Goal: Information Seeking & Learning: Learn about a topic

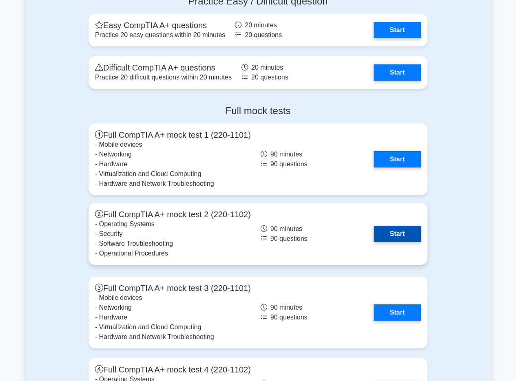
click at [397, 233] on link "Start" at bounding box center [396, 234] width 47 height 16
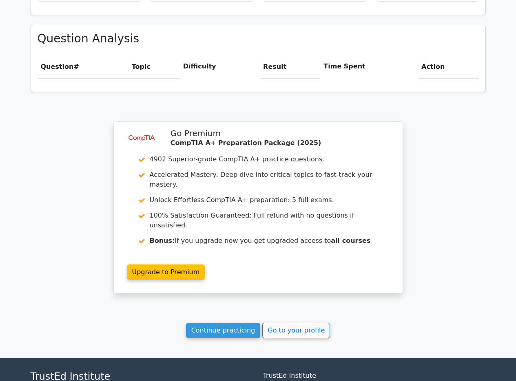
scroll to position [530, 0]
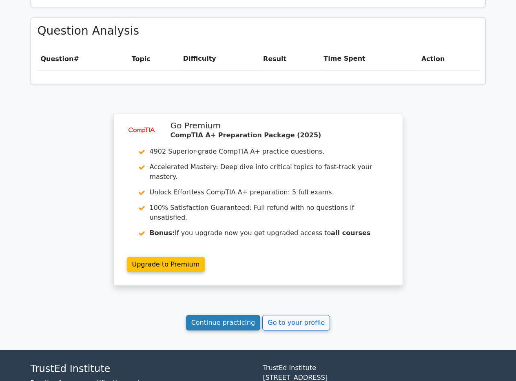
click at [253, 315] on link "Continue practicing" at bounding box center [223, 322] width 75 height 15
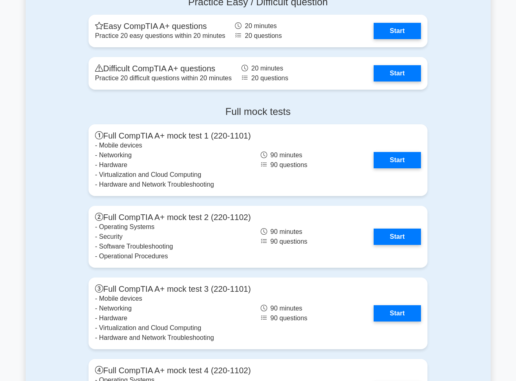
scroll to position [2161, 0]
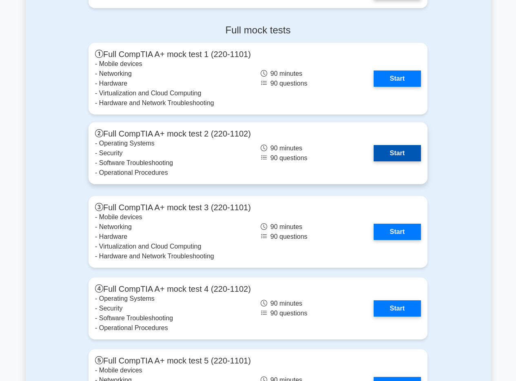
click at [398, 146] on link "Start" at bounding box center [396, 153] width 47 height 16
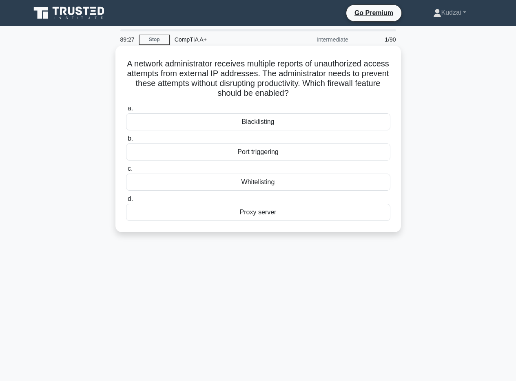
click at [279, 119] on div "Blacklisting" at bounding box center [258, 121] width 264 height 17
click at [126, 111] on input "a. Blacklisting" at bounding box center [126, 108] width 0 height 5
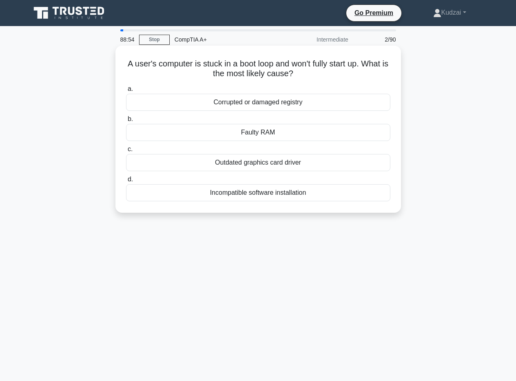
click at [245, 197] on div "Incompatible software installation" at bounding box center [258, 192] width 264 height 17
click at [126, 182] on input "d. Incompatible software installation" at bounding box center [126, 179] width 0 height 5
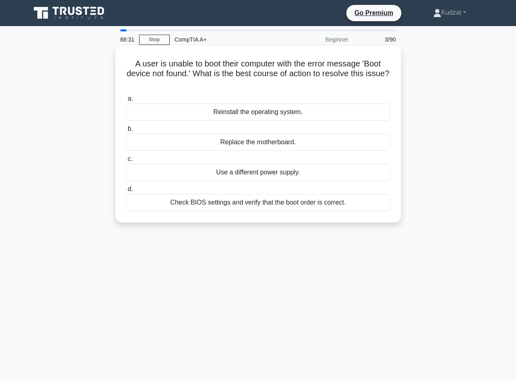
click at [240, 207] on div "Check BIOS settings and verify that the boot order is correct." at bounding box center [258, 202] width 264 height 17
click at [126, 192] on input "d. Check BIOS settings and verify that the boot order is correct." at bounding box center [126, 189] width 0 height 5
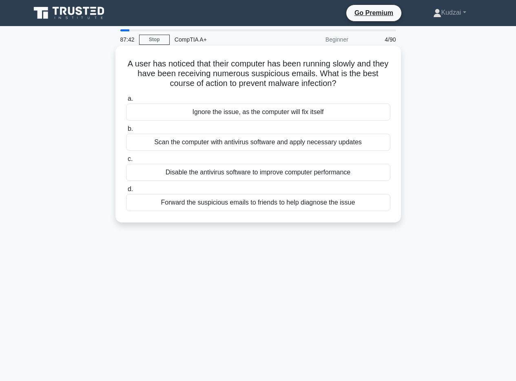
click at [201, 138] on div "Scan the computer with antivirus software and apply necessary updates" at bounding box center [258, 142] width 264 height 17
click at [126, 132] on input "b. Scan the computer with antivirus software and apply necessary updates" at bounding box center [126, 128] width 0 height 5
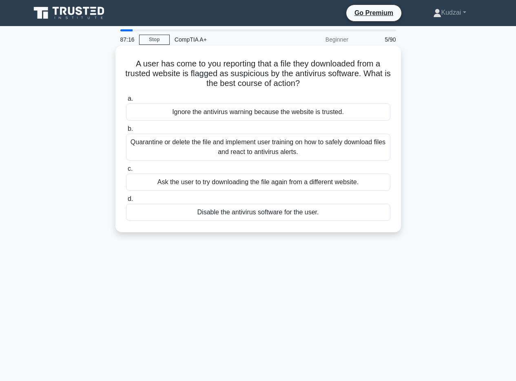
click at [194, 143] on div "Quarantine or delete the file and implement user training on how to safely down…" at bounding box center [258, 147] width 264 height 27
click at [126, 132] on input "b. Quarantine or delete the file and implement user training on how to safely d…" at bounding box center [126, 128] width 0 height 5
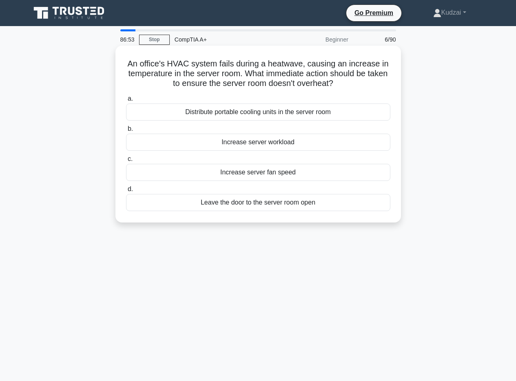
click at [280, 114] on div "Distribute portable cooling units in the server room" at bounding box center [258, 112] width 264 height 17
click at [126, 102] on input "a. Distribute portable cooling units in the server room" at bounding box center [126, 98] width 0 height 5
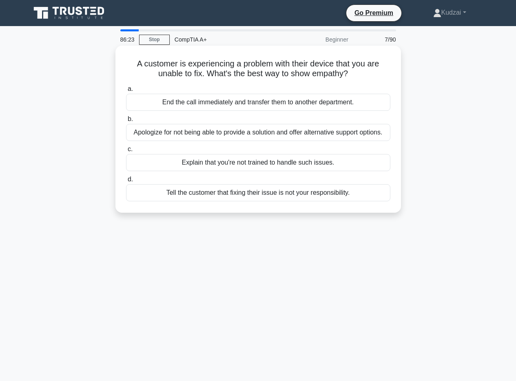
click at [175, 131] on div "Apologize for not being able to provide a solution and offer alternative suppor…" at bounding box center [258, 132] width 264 height 17
click at [126, 122] on input "b. Apologize for not being able to provide a solution and offer alternative sup…" at bounding box center [126, 119] width 0 height 5
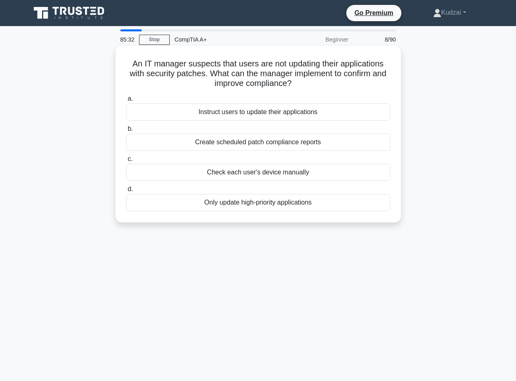
click at [299, 146] on div "Create scheduled patch compliance reports" at bounding box center [258, 142] width 264 height 17
click at [126, 132] on input "b. Create scheduled patch compliance reports" at bounding box center [126, 128] width 0 height 5
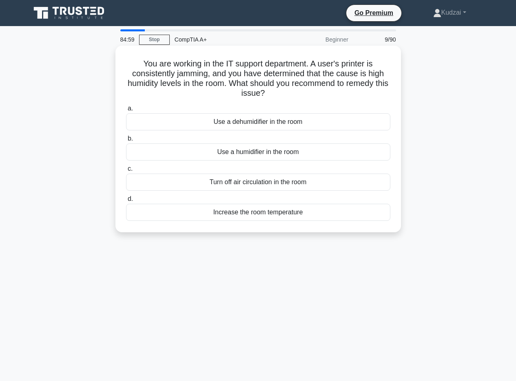
click at [302, 119] on div "Use a dehumidifier in the room" at bounding box center [258, 121] width 264 height 17
click at [126, 111] on input "a. Use a dehumidifier in the room" at bounding box center [126, 108] width 0 height 5
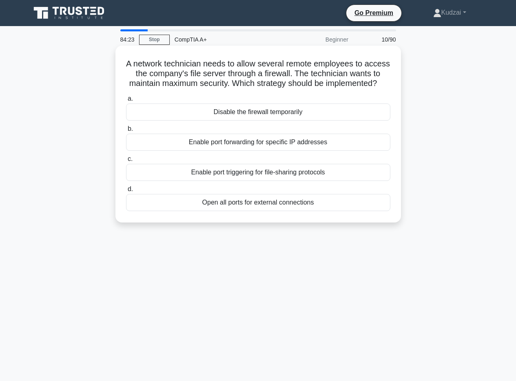
click at [262, 181] on div "Enable port triggering for file-sharing protocols" at bounding box center [258, 172] width 264 height 17
click at [126, 162] on input "c. Enable port triggering for file-sharing protocols" at bounding box center [126, 159] width 0 height 5
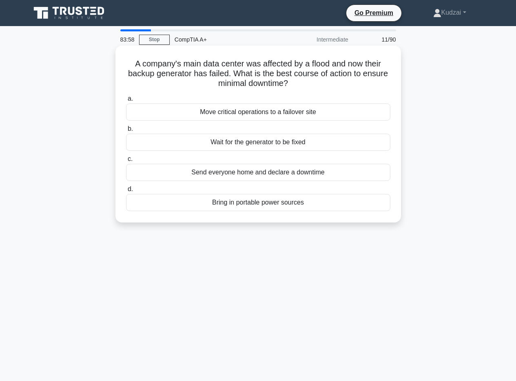
click at [273, 117] on div "Move critical operations to a failover site" at bounding box center [258, 112] width 264 height 17
click at [126, 102] on input "a. Move critical operations to a failover site" at bounding box center [126, 98] width 0 height 5
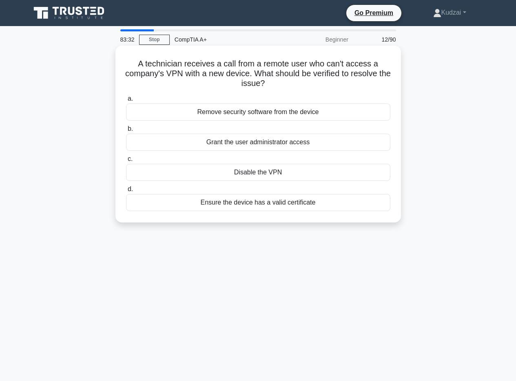
drag, startPoint x: 138, startPoint y: 60, endPoint x: 340, endPoint y: 82, distance: 203.0
click at [340, 82] on h5 "A technician receives a call from a remote user who can't access a company's VP…" at bounding box center [258, 74] width 266 height 30
click at [323, 142] on div "Grant the user administrator access" at bounding box center [258, 142] width 264 height 17
click at [126, 132] on input "b. Grant the user administrator access" at bounding box center [126, 128] width 0 height 5
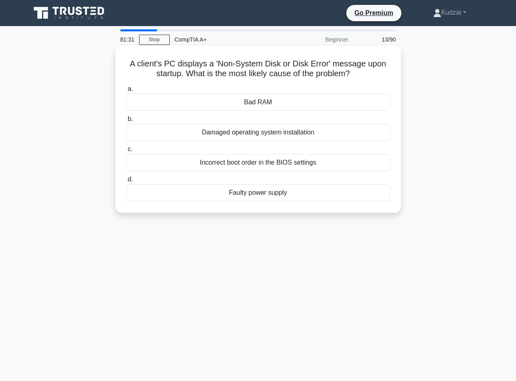
click at [290, 159] on div "Incorrect boot order in the BIOS settings" at bounding box center [258, 162] width 264 height 17
click at [126, 152] on input "c. Incorrect boot order in the BIOS settings" at bounding box center [126, 149] width 0 height 5
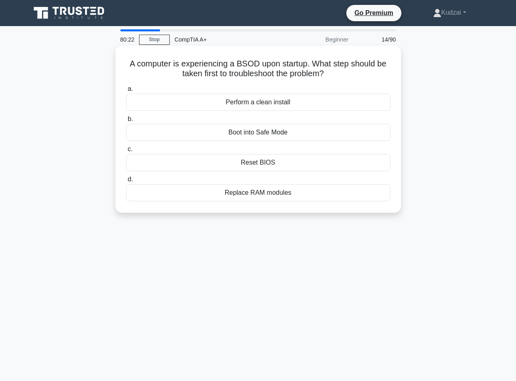
click at [318, 134] on div "Boot into Safe Mode" at bounding box center [258, 132] width 264 height 17
click at [126, 122] on input "b. Boot into Safe Mode" at bounding box center [126, 119] width 0 height 5
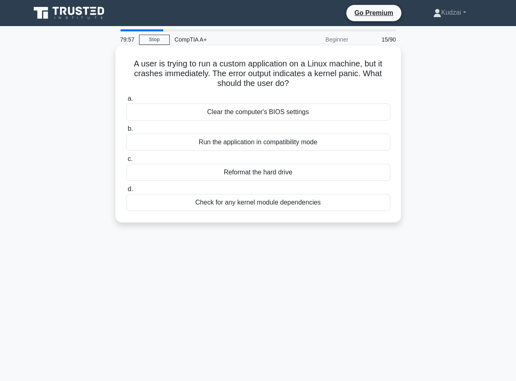
click at [320, 146] on div "Run the application in compatibility mode" at bounding box center [258, 142] width 264 height 17
click at [126, 132] on input "b. Run the application in compatibility mode" at bounding box center [126, 128] width 0 height 5
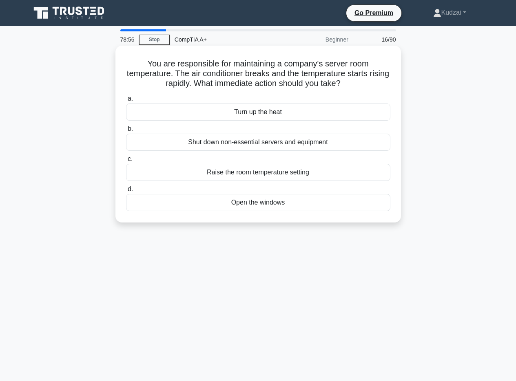
click at [273, 144] on div "Shut down non-essential servers and equipment" at bounding box center [258, 142] width 264 height 17
click at [126, 132] on input "b. Shut down non-essential servers and equipment" at bounding box center [126, 128] width 0 height 5
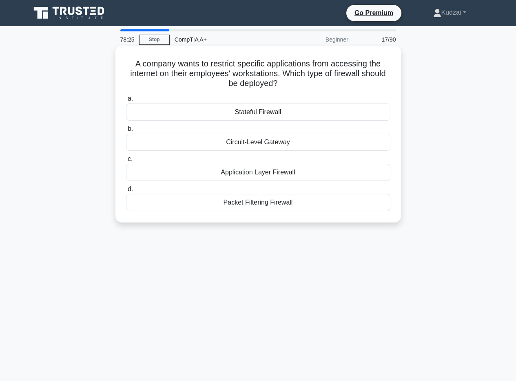
click at [283, 180] on div "Application Layer Firewall" at bounding box center [258, 172] width 264 height 17
click at [126, 162] on input "c. Application Layer Firewall" at bounding box center [126, 159] width 0 height 5
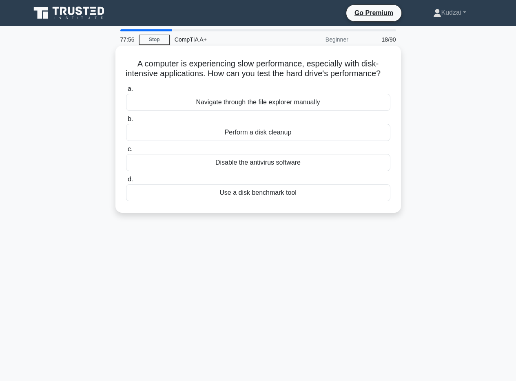
click at [289, 201] on div "Use a disk benchmark tool" at bounding box center [258, 192] width 264 height 17
click at [126, 182] on input "d. Use a disk benchmark tool" at bounding box center [126, 179] width 0 height 5
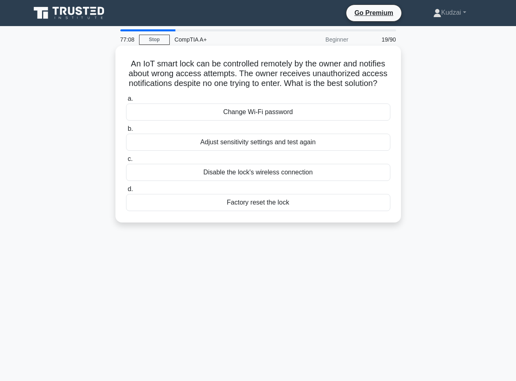
click at [244, 151] on div "Adjust sensitivity settings and test again" at bounding box center [258, 142] width 264 height 17
click at [126, 132] on input "b. Adjust sensitivity settings and test again" at bounding box center [126, 128] width 0 height 5
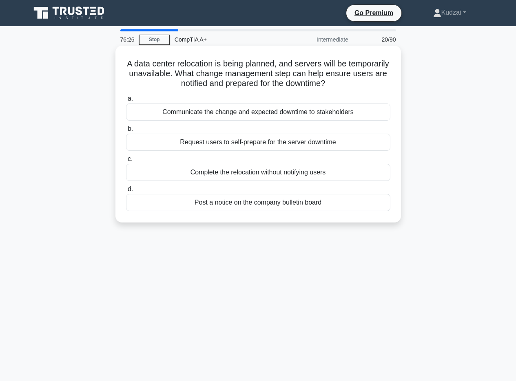
click at [247, 143] on div "Request users to self-prepare for the server downtime" at bounding box center [258, 142] width 264 height 17
click at [126, 132] on input "b. Request users to self-prepare for the server downtime" at bounding box center [126, 128] width 0 height 5
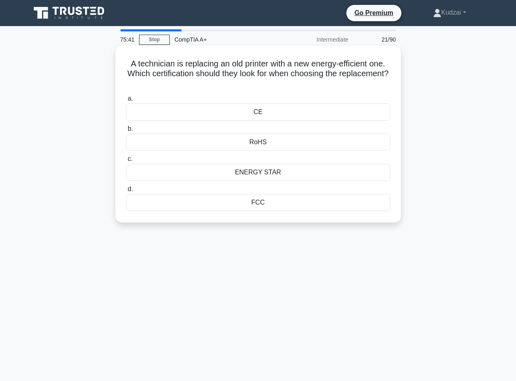
click at [271, 171] on div "ENERGY STAR" at bounding box center [258, 172] width 264 height 17
click at [126, 162] on input "c. ENERGY STAR" at bounding box center [126, 159] width 0 height 5
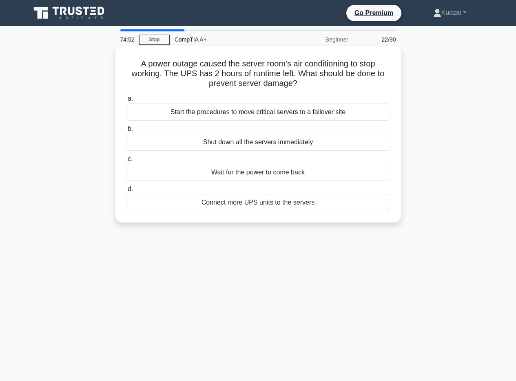
click at [291, 206] on div "Connect more UPS units to the servers" at bounding box center [258, 202] width 264 height 17
click at [126, 192] on input "d. Connect more UPS units to the servers" at bounding box center [126, 189] width 0 height 5
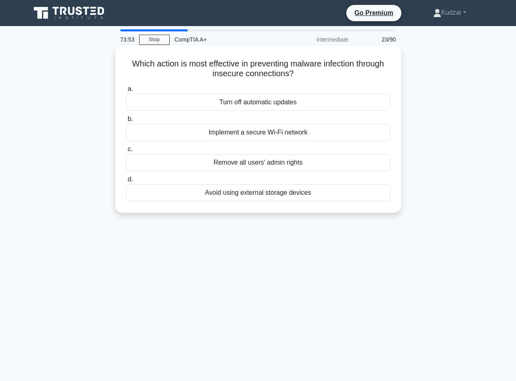
click at [249, 135] on div "Implement a secure Wi-Fi network" at bounding box center [258, 132] width 264 height 17
click at [126, 122] on input "b. Implement a secure Wi-Fi network" at bounding box center [126, 119] width 0 height 5
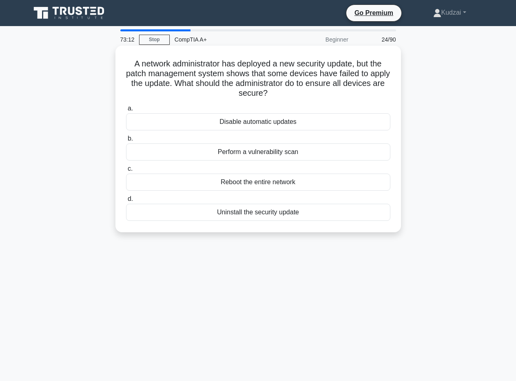
click at [224, 149] on div "Perform a vulnerability scan" at bounding box center [258, 152] width 264 height 17
click at [126, 141] on input "b. Perform a vulnerability scan" at bounding box center [126, 138] width 0 height 5
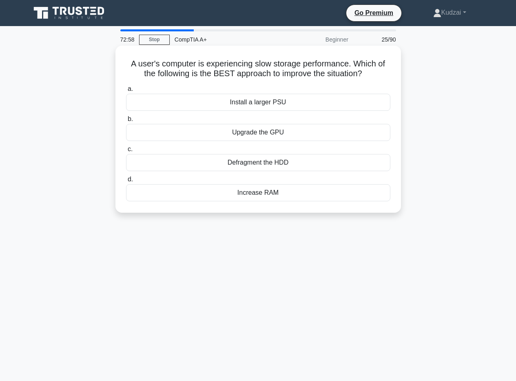
click at [225, 166] on div "Defragment the HDD" at bounding box center [258, 162] width 264 height 17
click at [126, 152] on input "c. Defragment the HDD" at bounding box center [126, 149] width 0 height 5
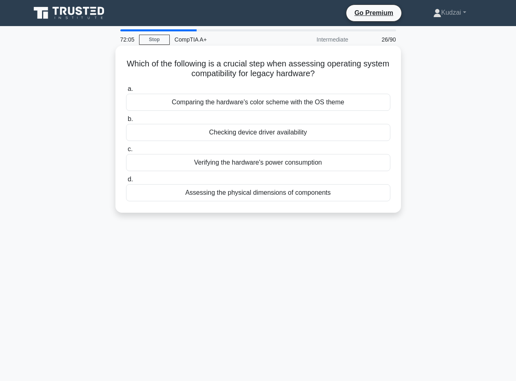
click at [262, 129] on div "Checking device driver availability" at bounding box center [258, 132] width 264 height 17
click at [126, 122] on input "b. Checking device driver availability" at bounding box center [126, 119] width 0 height 5
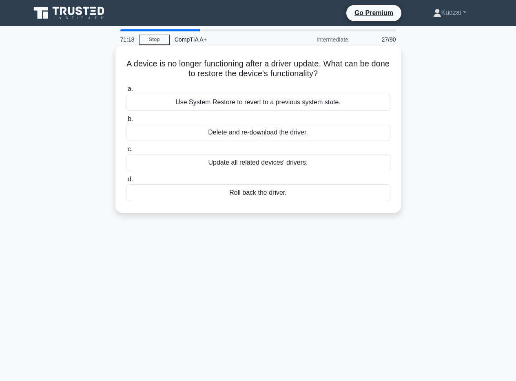
click at [266, 189] on div "Roll back the driver." at bounding box center [258, 192] width 264 height 17
click at [126, 182] on input "d. Roll back the driver." at bounding box center [126, 179] width 0 height 5
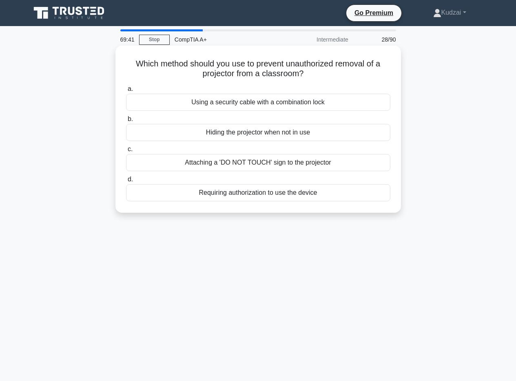
click at [325, 99] on div "Using a security cable with a combination lock" at bounding box center [258, 102] width 264 height 17
click at [126, 92] on input "a. Using a security cable with a combination lock" at bounding box center [126, 88] width 0 height 5
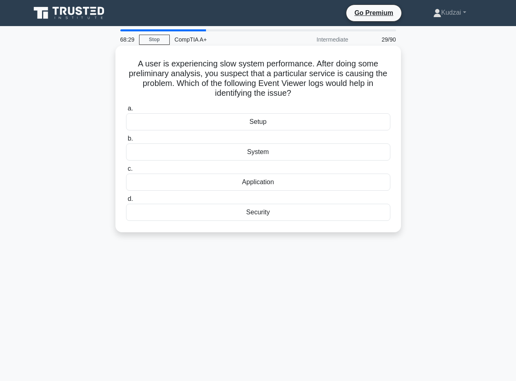
click at [298, 158] on div "System" at bounding box center [258, 152] width 264 height 17
click at [126, 141] on input "b. System" at bounding box center [126, 138] width 0 height 5
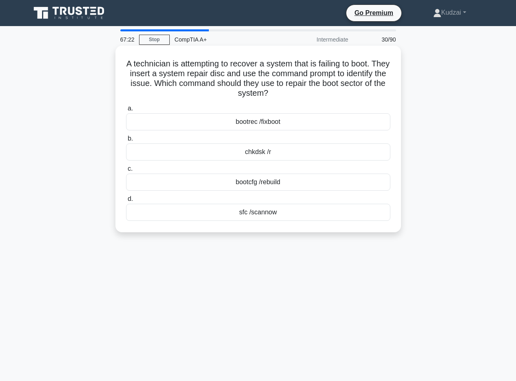
click at [268, 118] on div "bootrec /fixboot" at bounding box center [258, 121] width 264 height 17
click at [126, 111] on input "a. bootrec /fixboot" at bounding box center [126, 108] width 0 height 5
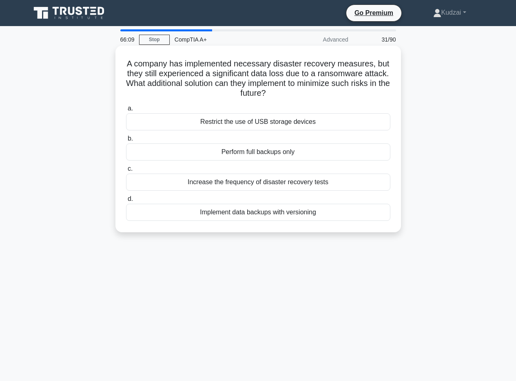
click at [247, 226] on div "A company has implemented necessary disaster recovery measures, but they still …" at bounding box center [258, 139] width 279 height 180
click at [250, 219] on div "Implement data backups with versioning" at bounding box center [258, 212] width 264 height 17
click at [126, 202] on input "d. Implement data backups with versioning" at bounding box center [126, 199] width 0 height 5
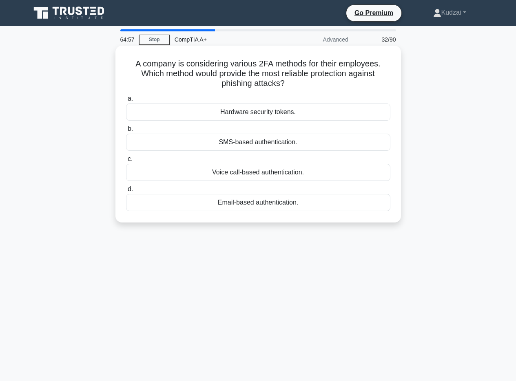
click at [303, 108] on div "Hardware security tokens." at bounding box center [258, 112] width 264 height 17
click at [126, 102] on input "a. Hardware security tokens." at bounding box center [126, 98] width 0 height 5
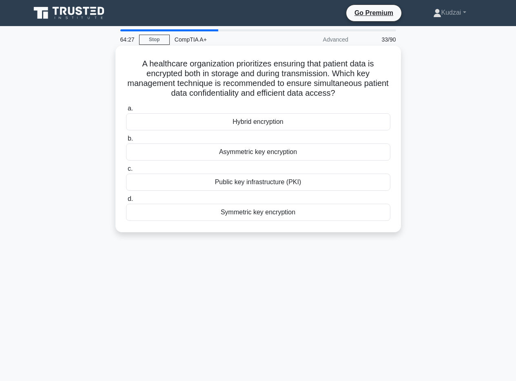
click at [309, 124] on div "Hybrid encryption" at bounding box center [258, 121] width 264 height 17
click at [126, 111] on input "a. Hybrid encryption" at bounding box center [126, 108] width 0 height 5
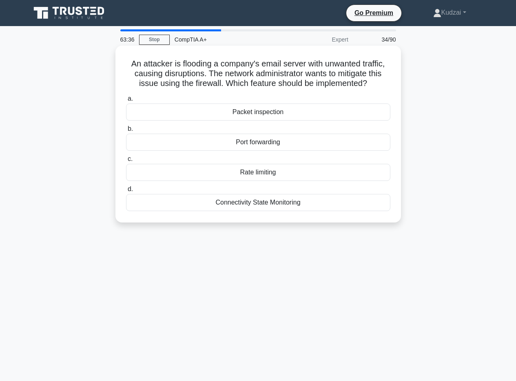
click at [240, 177] on div "Rate limiting" at bounding box center [258, 172] width 264 height 17
click at [126, 162] on input "c. Rate limiting" at bounding box center [126, 159] width 0 height 5
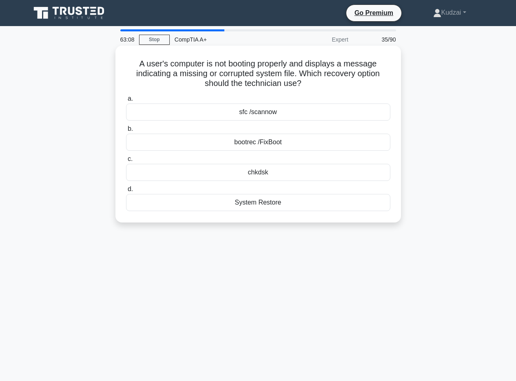
click at [357, 143] on div "bootrec /FixBoot" at bounding box center [258, 142] width 264 height 17
click at [126, 132] on input "b. bootrec /FixBoot" at bounding box center [126, 128] width 0 height 5
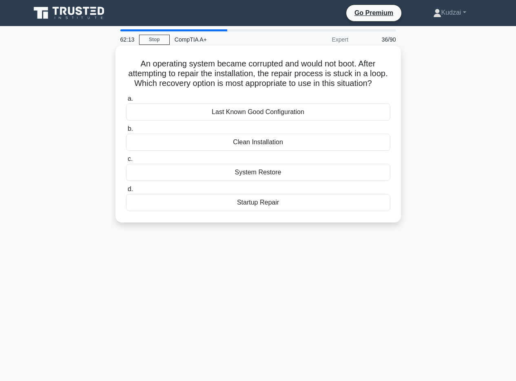
click at [253, 180] on div "System Restore" at bounding box center [258, 172] width 264 height 17
click at [126, 162] on input "c. System Restore" at bounding box center [126, 159] width 0 height 5
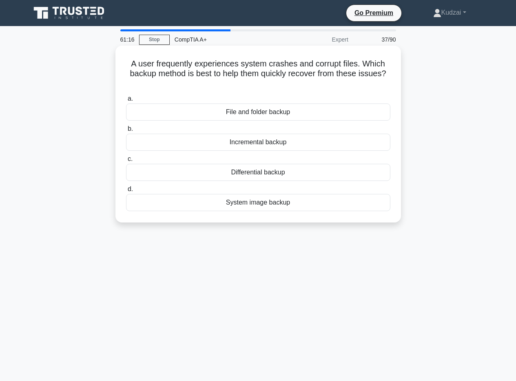
click at [281, 172] on div "Differential backup" at bounding box center [258, 172] width 264 height 17
click at [126, 162] on input "c. Differential backup" at bounding box center [126, 159] width 0 height 5
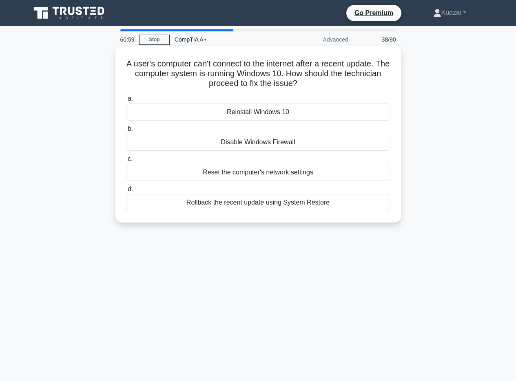
click at [261, 145] on div "Disable Windows Firewall" at bounding box center [258, 142] width 264 height 17
click at [126, 132] on input "b. Disable Windows Firewall" at bounding box center [126, 128] width 0 height 5
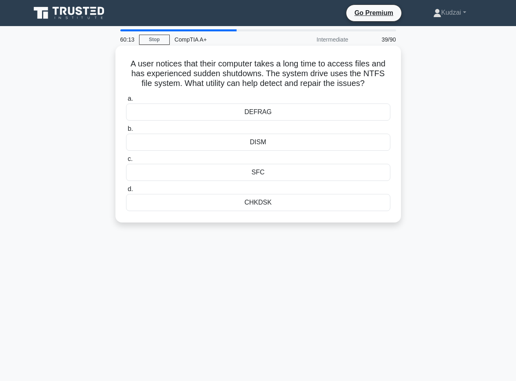
click at [274, 174] on div "SFC" at bounding box center [258, 172] width 264 height 17
click at [126, 162] on input "c. SFC" at bounding box center [126, 159] width 0 height 5
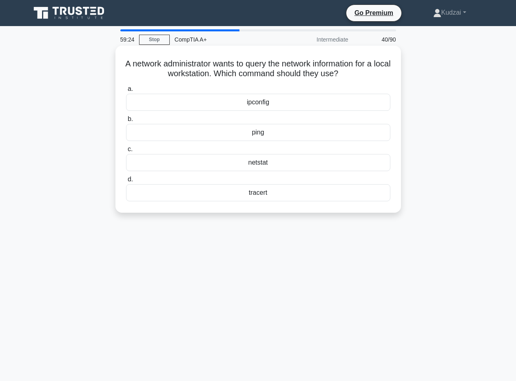
click at [255, 167] on div "netstat" at bounding box center [258, 162] width 264 height 17
click at [126, 152] on input "c. netstat" at bounding box center [126, 149] width 0 height 5
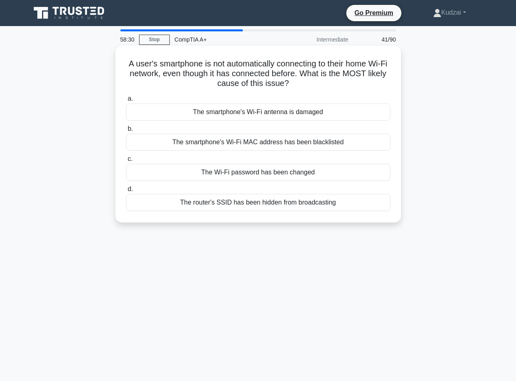
click at [238, 167] on div "The Wi-Fi password has been changed" at bounding box center [258, 172] width 264 height 17
click at [126, 162] on input "c. The Wi-Fi password has been changed" at bounding box center [126, 159] width 0 height 5
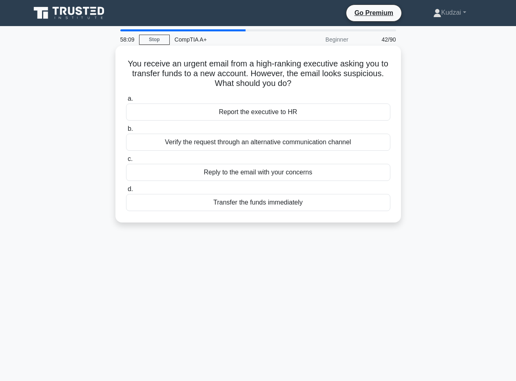
click at [240, 110] on div "Report the executive to HR" at bounding box center [258, 112] width 264 height 17
click at [126, 102] on input "a. Report the executive to HR" at bounding box center [126, 98] width 0 height 5
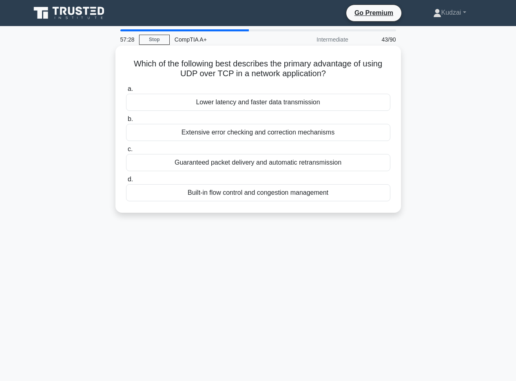
click at [250, 164] on div "Guaranteed packet delivery and automatic retransmission" at bounding box center [258, 162] width 264 height 17
click at [126, 152] on input "c. Guaranteed packet delivery and automatic retransmission" at bounding box center [126, 149] width 0 height 5
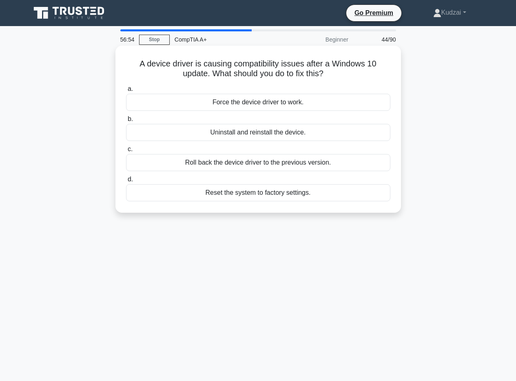
click at [250, 164] on div "Roll back the device driver to the previous version." at bounding box center [258, 162] width 264 height 17
click at [126, 152] on input "c. Roll back the device driver to the previous version." at bounding box center [126, 149] width 0 height 5
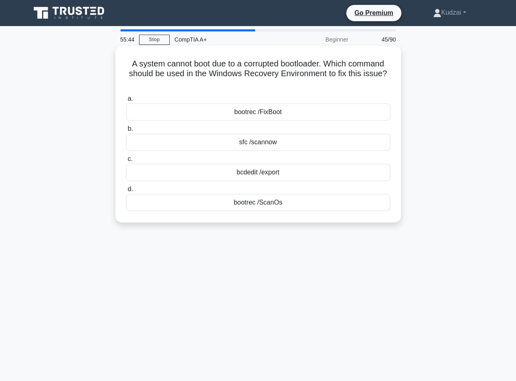
click at [211, 199] on div "bootrec /ScanOs" at bounding box center [258, 202] width 264 height 17
click at [126, 192] on input "d. bootrec /ScanOs" at bounding box center [126, 189] width 0 height 5
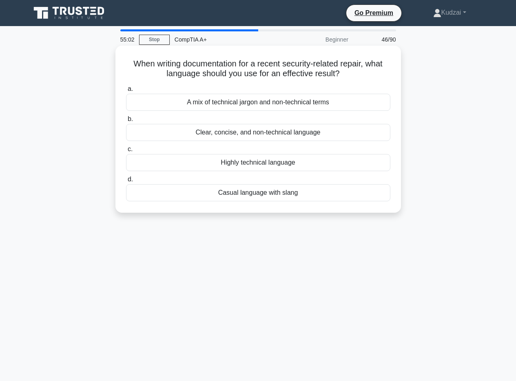
click at [263, 161] on div "Highly technical language" at bounding box center [258, 162] width 264 height 17
click at [126, 152] on input "c. Highly technical language" at bounding box center [126, 149] width 0 height 5
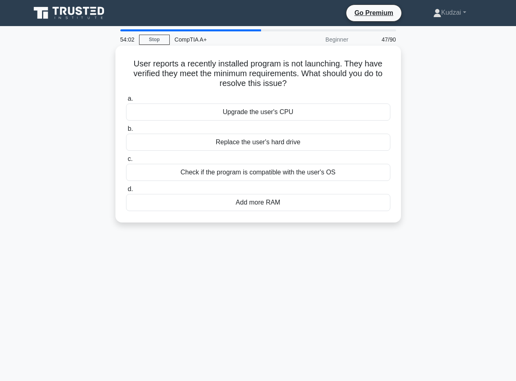
click at [306, 108] on div "Upgrade the user's CPU" at bounding box center [258, 112] width 264 height 17
click at [126, 102] on input "a. Upgrade the user's CPU" at bounding box center [126, 98] width 0 height 5
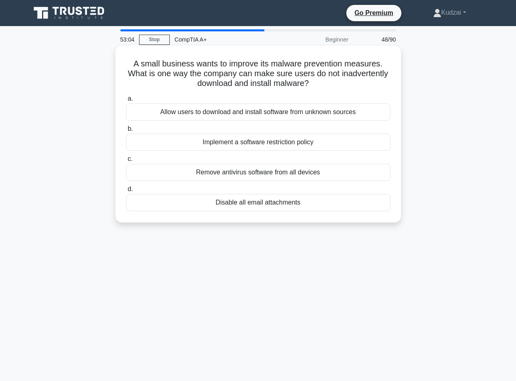
click at [309, 145] on div "Implement a software restriction policy" at bounding box center [258, 142] width 264 height 17
click at [126, 132] on input "b. Implement a software restriction policy" at bounding box center [126, 128] width 0 height 5
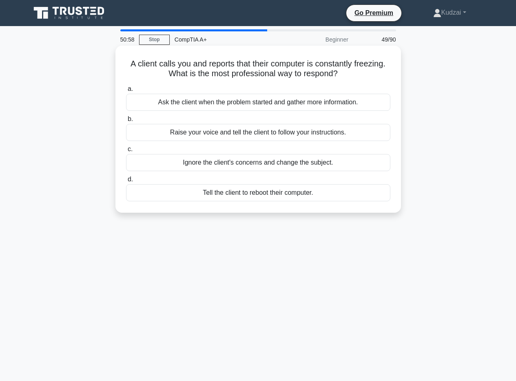
click at [320, 102] on div "Ask the client when the problem started and gather more information." at bounding box center [258, 102] width 264 height 17
click at [126, 92] on input "a. Ask the client when the problem started and gather more information." at bounding box center [126, 88] width 0 height 5
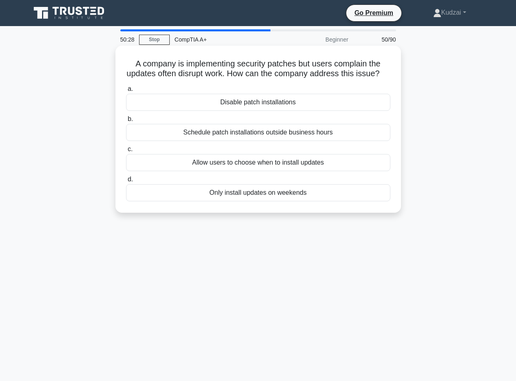
click at [328, 141] on div "Schedule patch installations outside business hours" at bounding box center [258, 132] width 264 height 17
click at [126, 122] on input "b. Schedule patch installations outside business hours" at bounding box center [126, 119] width 0 height 5
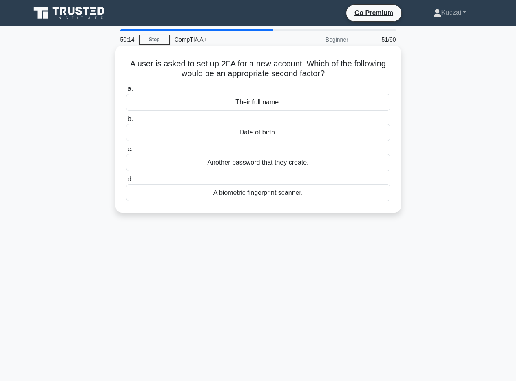
click at [124, 66] on div "A user is asked to set up 2FA for a new account. Which of the following would b…" at bounding box center [258, 129] width 279 height 161
click at [126, 66] on h5 "A user is asked to set up 2FA for a new account. Which of the following would b…" at bounding box center [258, 69] width 266 height 20
drag, startPoint x: 127, startPoint y: 63, endPoint x: 176, endPoint y: 66, distance: 49.4
click at [176, 66] on h5 "A user is asked to set up 2FA for a new account. Which of the following would b…" at bounding box center [258, 69] width 266 height 20
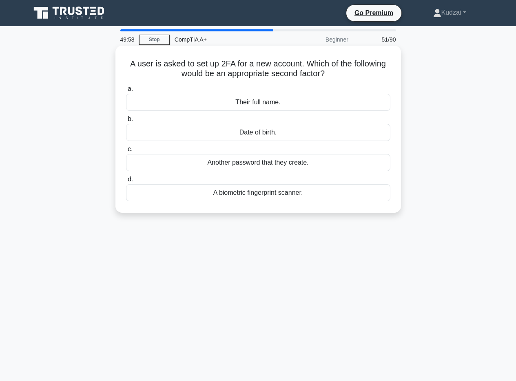
drag, startPoint x: 125, startPoint y: 64, endPoint x: 329, endPoint y: 77, distance: 203.9
click at [329, 77] on h5 "A user is asked to set up 2FA for a new account. Which of the following would b…" at bounding box center [258, 69] width 266 height 20
click at [329, 77] on icon ".spinner_0XTQ{transform-origin:center;animation:spinner_y6GP .75s linear infini…" at bounding box center [330, 74] width 10 height 10
click at [228, 193] on div "A biometric fingerprint scanner." at bounding box center [258, 192] width 264 height 17
click at [126, 182] on input "d. A biometric fingerprint scanner." at bounding box center [126, 179] width 0 height 5
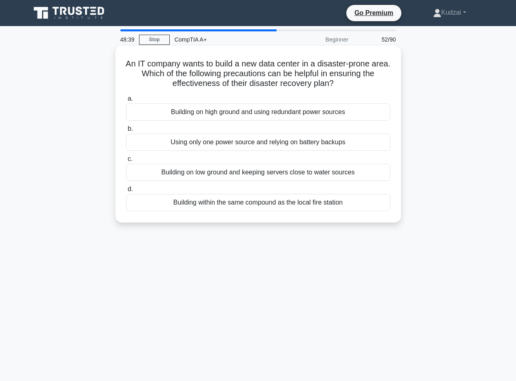
click at [187, 117] on div "Building on high ground and using redundant power sources" at bounding box center [258, 112] width 264 height 17
click at [126, 102] on input "a. Building on high ground and using redundant power sources" at bounding box center [126, 98] width 0 height 5
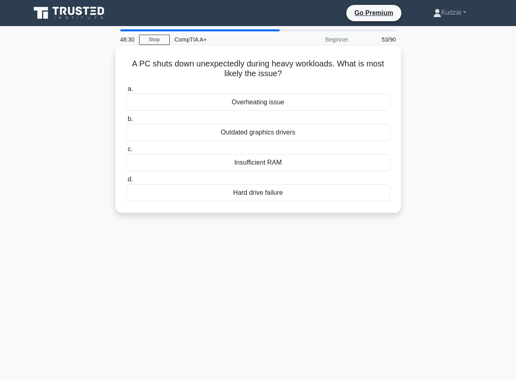
click at [204, 161] on div "Insufficient RAM" at bounding box center [258, 162] width 264 height 17
click at [126, 152] on input "c. Insufficient RAM" at bounding box center [126, 149] width 0 height 5
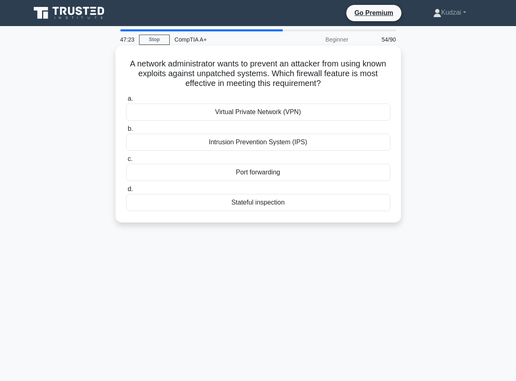
click at [161, 143] on div "Intrusion Prevention System (IPS)" at bounding box center [258, 142] width 264 height 17
click at [126, 132] on input "b. Intrusion Prevention System (IPS)" at bounding box center [126, 128] width 0 height 5
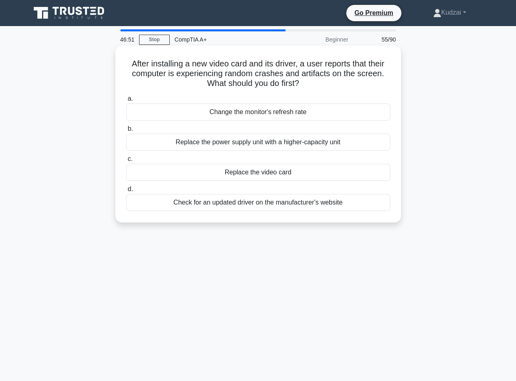
click at [194, 207] on div "Check for an updated driver on the manufacturer's website" at bounding box center [258, 202] width 264 height 17
click at [126, 192] on input "d. Check for an updated driver on the manufacturer's website" at bounding box center [126, 189] width 0 height 5
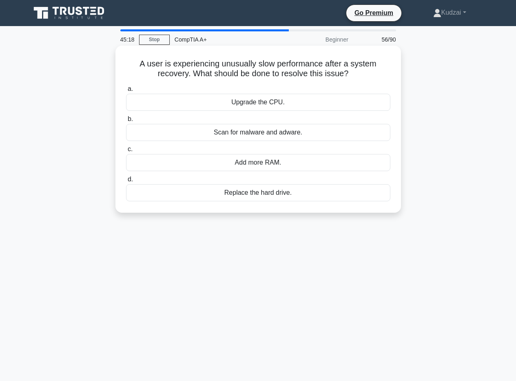
click at [256, 130] on div "Scan for malware and adware." at bounding box center [258, 132] width 264 height 17
click at [126, 122] on input "b. Scan for malware and adware." at bounding box center [126, 119] width 0 height 5
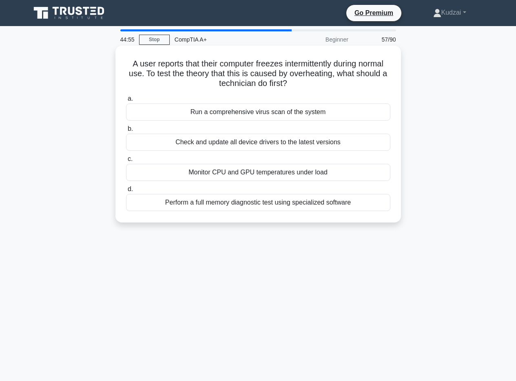
click at [191, 172] on div "Monitor CPU and GPU temperatures under load" at bounding box center [258, 172] width 264 height 17
click at [126, 162] on input "c. Monitor CPU and GPU temperatures under load" at bounding box center [126, 159] width 0 height 5
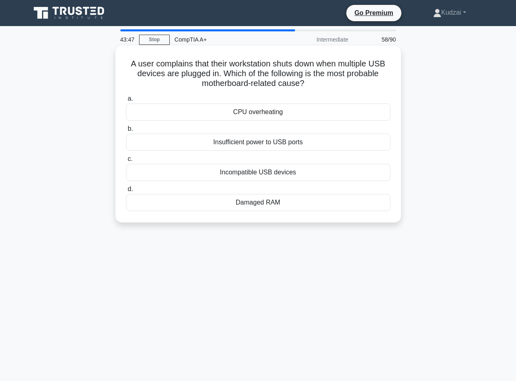
click at [287, 117] on div "CPU overheating" at bounding box center [258, 112] width 264 height 17
click at [126, 102] on input "a. CPU overheating" at bounding box center [126, 98] width 0 height 5
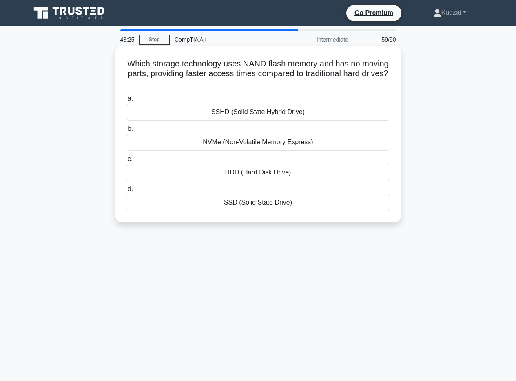
click at [215, 203] on div "SSD (Solid State Drive)" at bounding box center [258, 202] width 264 height 17
click at [126, 192] on input "d. SSD (Solid State Drive)" at bounding box center [126, 189] width 0 height 5
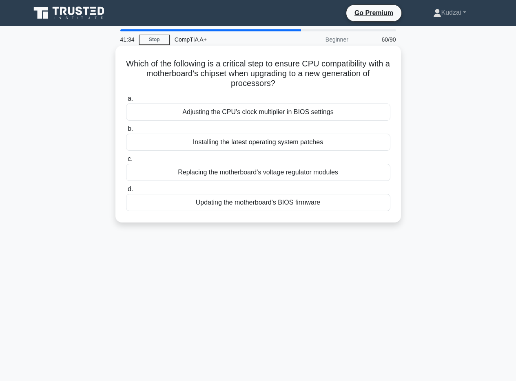
click at [285, 199] on div "Updating the motherboard's BIOS firmware" at bounding box center [258, 202] width 264 height 17
click at [126, 192] on input "d. Updating the motherboard's BIOS firmware" at bounding box center [126, 189] width 0 height 5
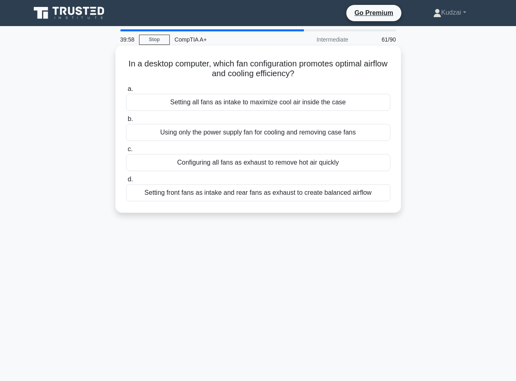
click at [298, 194] on div "Setting front fans as intake and rear fans as exhaust to create balanced airflow" at bounding box center [258, 192] width 264 height 17
click at [126, 182] on input "d. Setting front fans as intake and rear fans as exhaust to create balanced air…" at bounding box center [126, 179] width 0 height 5
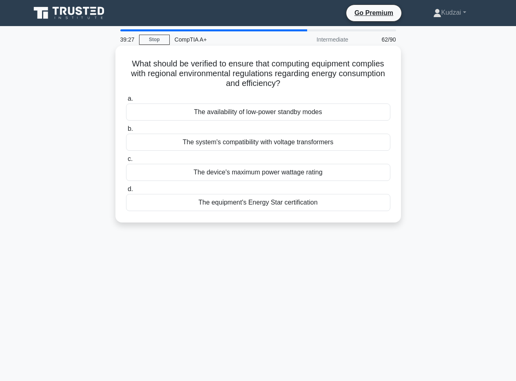
click at [190, 201] on div "The equipment's Energy Star certification" at bounding box center [258, 202] width 264 height 17
click at [126, 192] on input "d. The equipment's Energy Star certification" at bounding box center [126, 189] width 0 height 5
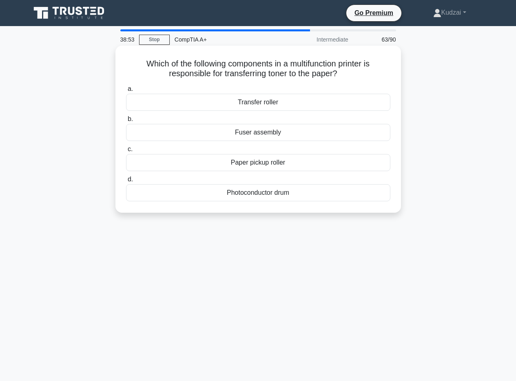
click at [267, 102] on div "Transfer roller" at bounding box center [258, 102] width 264 height 17
click at [126, 92] on input "a. Transfer roller" at bounding box center [126, 88] width 0 height 5
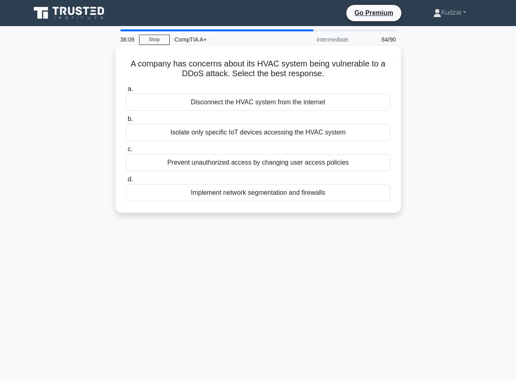
click at [305, 196] on div "Implement network segmentation and firewalls" at bounding box center [258, 192] width 264 height 17
click at [126, 182] on input "d. Implement network segmentation and firewalls" at bounding box center [126, 179] width 0 height 5
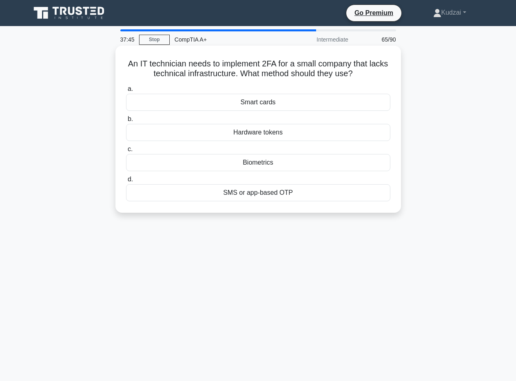
click at [331, 194] on div "SMS or app-based OTP" at bounding box center [258, 192] width 264 height 17
click at [126, 182] on input "d. SMS or app-based OTP" at bounding box center [126, 179] width 0 height 5
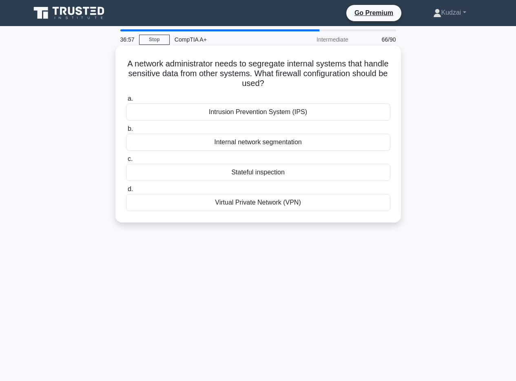
click at [342, 142] on div "Internal network segmentation" at bounding box center [258, 142] width 264 height 17
click at [126, 132] on input "b. Internal network segmentation" at bounding box center [126, 128] width 0 height 5
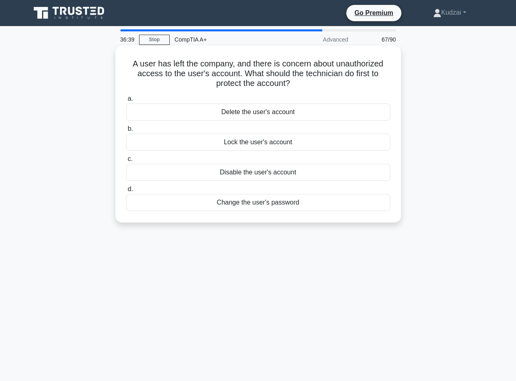
click at [272, 206] on div "Change the user's password" at bounding box center [258, 202] width 264 height 17
click at [126, 192] on input "d. Change the user's password" at bounding box center [126, 189] width 0 height 5
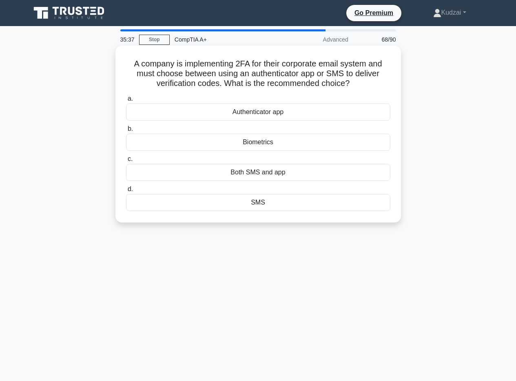
click at [289, 208] on div "SMS" at bounding box center [258, 202] width 264 height 17
click at [126, 192] on input "d. SMS" at bounding box center [126, 189] width 0 height 5
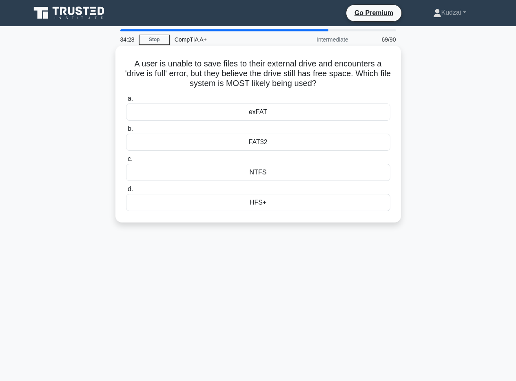
click at [299, 108] on div "exFAT" at bounding box center [258, 112] width 264 height 17
click at [126, 102] on input "a. exFAT" at bounding box center [126, 98] width 0 height 5
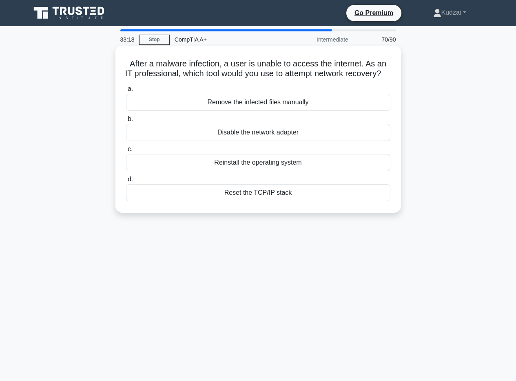
click at [259, 203] on div "a. Remove the infected files manually b. Disable the network adapter c. d." at bounding box center [258, 142] width 274 height 121
click at [259, 201] on div "Reset the TCP/IP stack" at bounding box center [258, 192] width 264 height 17
click at [126, 182] on input "d. Reset the TCP/IP stack" at bounding box center [126, 179] width 0 height 5
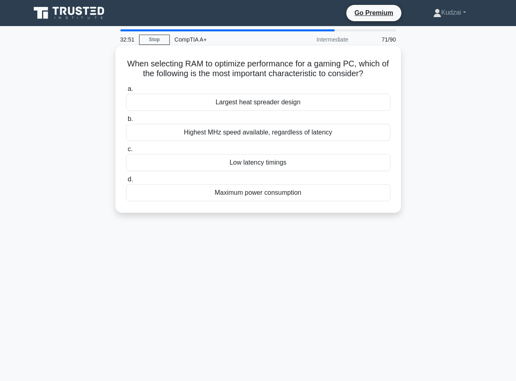
click at [287, 163] on div "Low latency timings" at bounding box center [258, 162] width 264 height 17
click at [126, 152] on input "c. Low latency timings" at bounding box center [126, 149] width 0 height 5
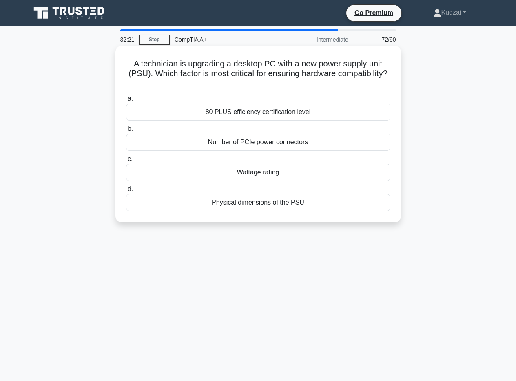
click at [293, 174] on div "Wattage rating" at bounding box center [258, 172] width 264 height 17
click at [126, 162] on input "c. Wattage rating" at bounding box center [126, 159] width 0 height 5
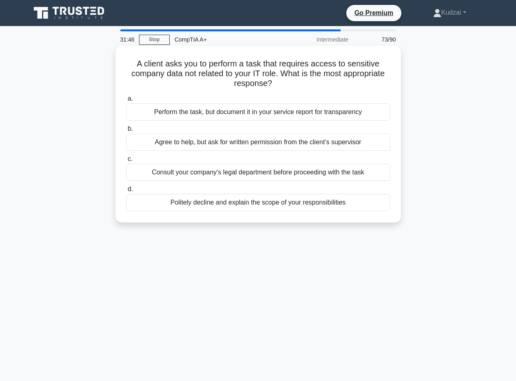
click at [163, 205] on div "Politely decline and explain the scope of your responsibilities" at bounding box center [258, 202] width 264 height 17
click at [126, 192] on input "d. Politely decline and explain the scope of your responsibilities" at bounding box center [126, 189] width 0 height 5
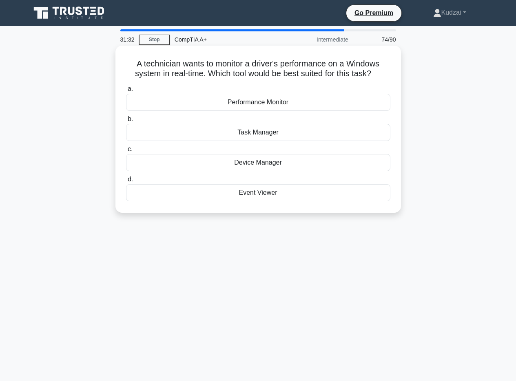
click at [266, 105] on div "Performance Monitor" at bounding box center [258, 102] width 264 height 17
click at [126, 92] on input "a. Performance Monitor" at bounding box center [126, 88] width 0 height 5
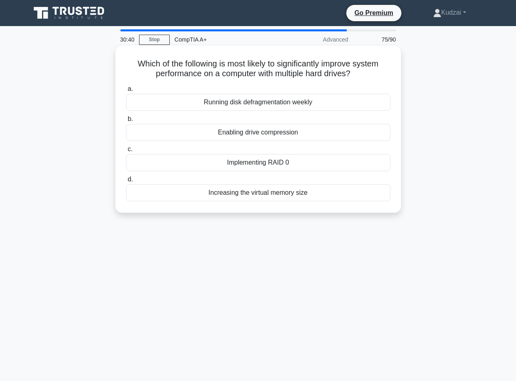
click at [290, 165] on div "Implementing RAID 0" at bounding box center [258, 162] width 264 height 17
click at [126, 152] on input "c. Implementing RAID 0" at bounding box center [126, 149] width 0 height 5
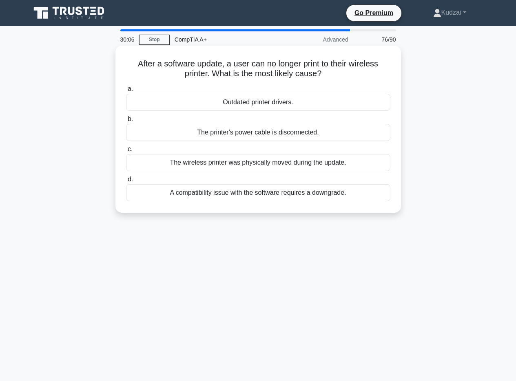
click at [247, 166] on div "The wireless printer was physically moved during the update." at bounding box center [258, 162] width 264 height 17
click at [126, 152] on input "c. The wireless printer was physically moved during the update." at bounding box center [126, 149] width 0 height 5
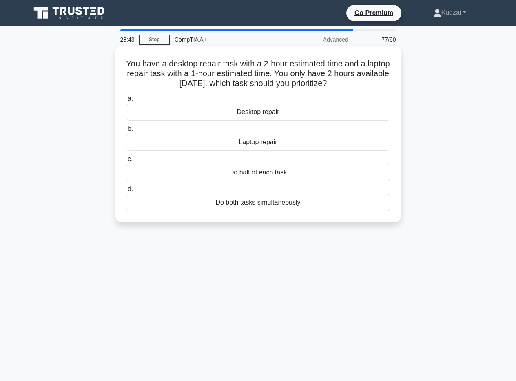
click at [289, 147] on div "Laptop repair" at bounding box center [258, 142] width 264 height 17
click at [126, 132] on input "b. Laptop repair" at bounding box center [126, 128] width 0 height 5
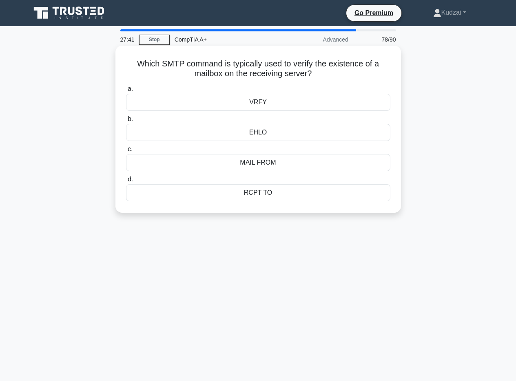
click at [330, 192] on div "RCPT TO" at bounding box center [258, 192] width 264 height 17
click at [126, 182] on input "d. RCPT TO" at bounding box center [126, 179] width 0 height 5
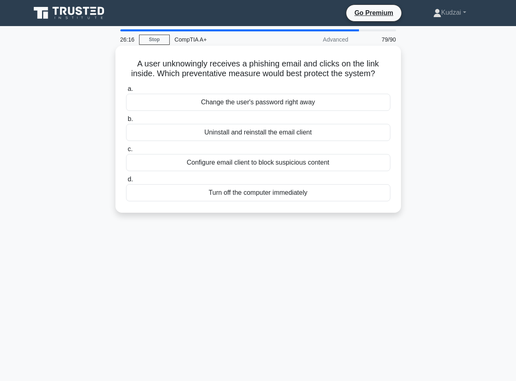
click at [327, 197] on div "Turn off the computer immediately" at bounding box center [258, 192] width 264 height 17
click at [126, 182] on input "d. Turn off the computer immediately" at bounding box center [126, 179] width 0 height 5
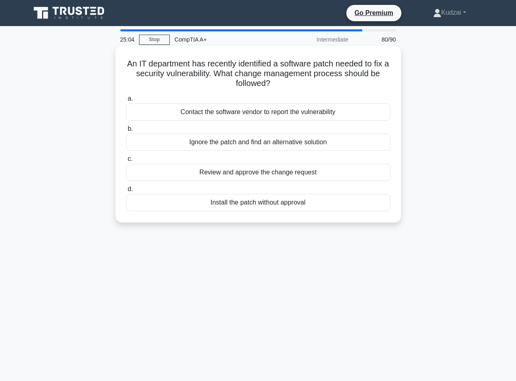
click at [276, 114] on div "Contact the software vendor to report the vulnerability" at bounding box center [258, 112] width 264 height 17
click at [126, 102] on input "a. Contact the software vendor to report the vulnerability" at bounding box center [126, 98] width 0 height 5
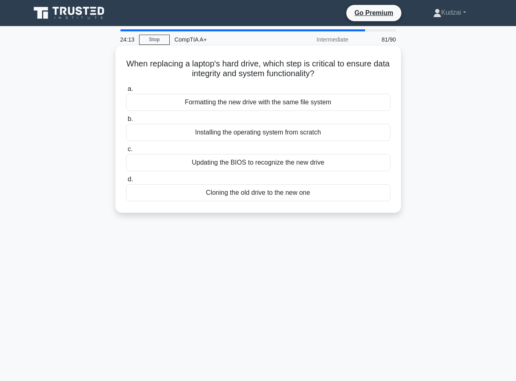
click at [316, 101] on div "Formatting the new drive with the same file system" at bounding box center [258, 102] width 264 height 17
click at [126, 92] on input "a. Formatting the new drive with the same file system" at bounding box center [126, 88] width 0 height 5
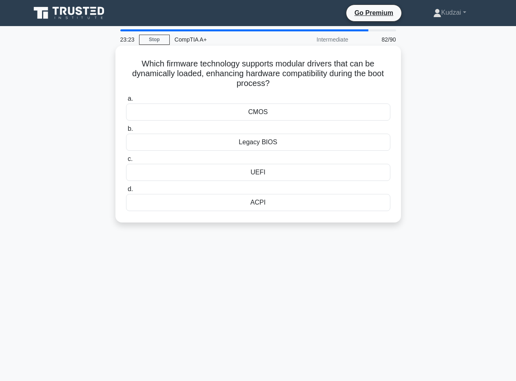
click at [280, 169] on div "UEFI" at bounding box center [258, 172] width 264 height 17
click at [126, 162] on input "c. UEFI" at bounding box center [126, 159] width 0 height 5
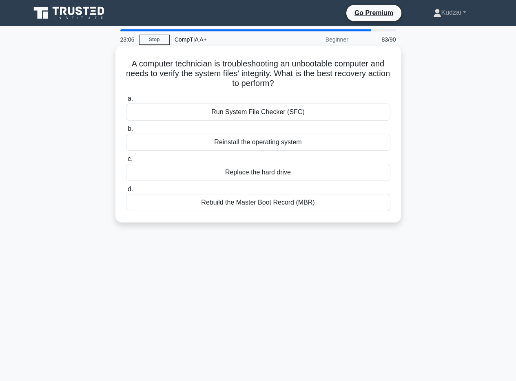
click at [223, 112] on div "Run System File Checker (SFC)" at bounding box center [258, 112] width 264 height 17
click at [126, 102] on input "a. Run System File Checker (SFC)" at bounding box center [126, 98] width 0 height 5
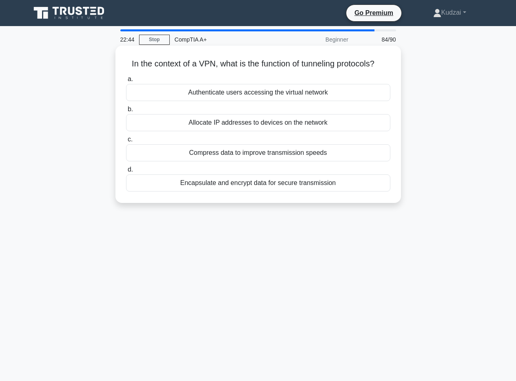
click at [282, 187] on div "Encapsulate and encrypt data for secure transmission" at bounding box center [258, 183] width 264 height 17
click at [126, 172] on input "d. Encapsulate and encrypt data for secure transmission" at bounding box center [126, 169] width 0 height 5
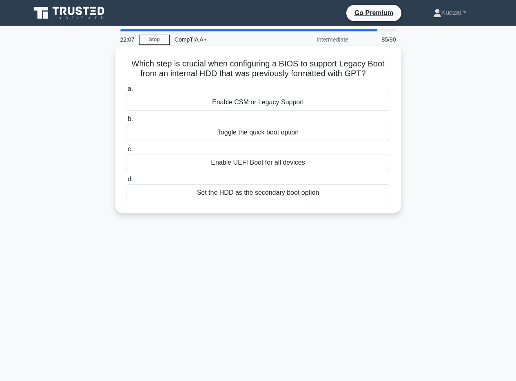
click at [351, 99] on div "Enable CSM or Legacy Support" at bounding box center [258, 102] width 264 height 17
click at [126, 92] on input "a. Enable CSM or Legacy Support" at bounding box center [126, 88] width 0 height 5
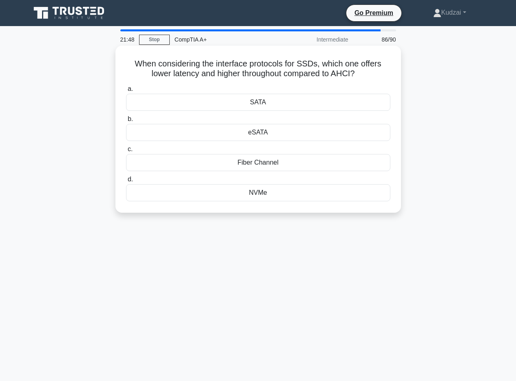
click at [292, 190] on div "NVMe" at bounding box center [258, 192] width 264 height 17
click at [126, 182] on input "d. NVMe" at bounding box center [126, 179] width 0 height 5
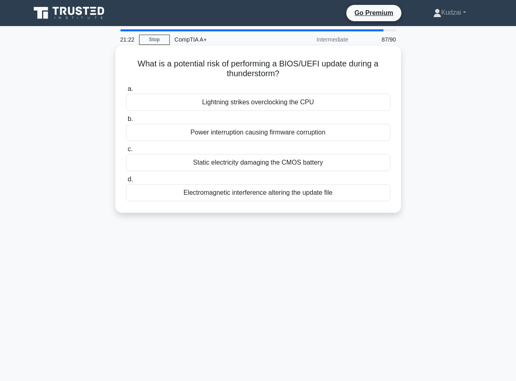
click at [289, 102] on div "Lightning strikes overclocking the CPU" at bounding box center [258, 102] width 264 height 17
click at [126, 92] on input "a. Lightning strikes overclocking the CPU" at bounding box center [126, 88] width 0 height 5
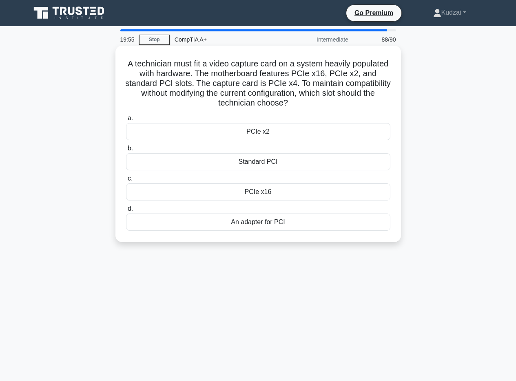
click at [293, 195] on div "PCIe x16" at bounding box center [258, 191] width 264 height 17
click at [126, 181] on input "c. PCIe x16" at bounding box center [126, 178] width 0 height 5
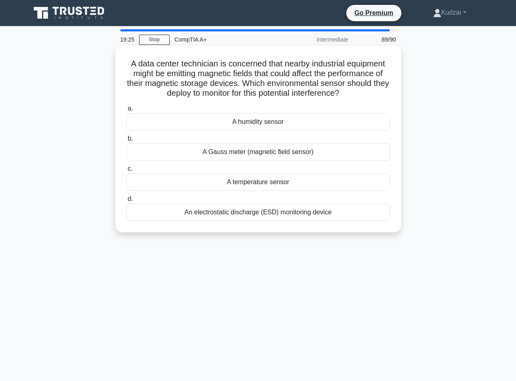
click at [284, 152] on div "A Gauss meter (magnetic field sensor)" at bounding box center [258, 152] width 264 height 17
click at [126, 141] on input "b. A Gauss meter (magnetic field sensor)" at bounding box center [126, 138] width 0 height 5
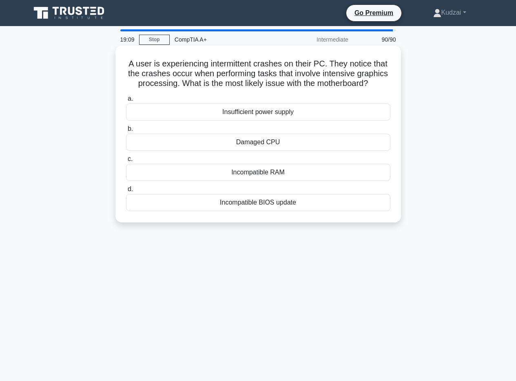
click at [285, 181] on div "Incompatible RAM" at bounding box center [258, 172] width 264 height 17
click at [126, 162] on input "c. Incompatible RAM" at bounding box center [126, 159] width 0 height 5
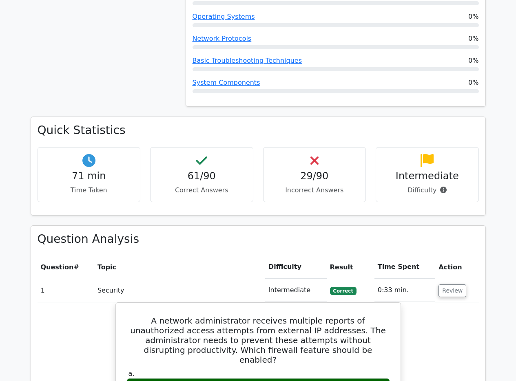
scroll to position [652, 0]
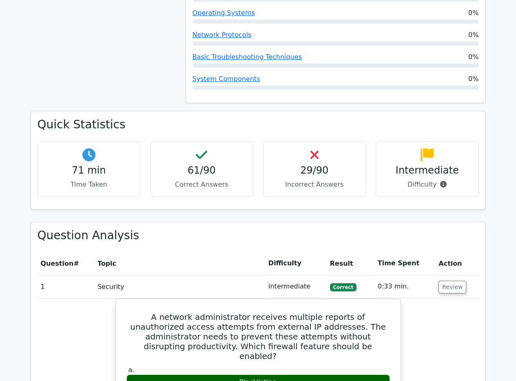
click at [296, 165] on h4 "29/90" at bounding box center [314, 171] width 89 height 12
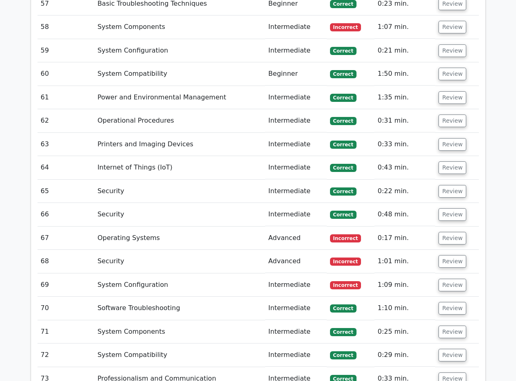
scroll to position [2569, 0]
